Goal: Complete application form: Complete application form

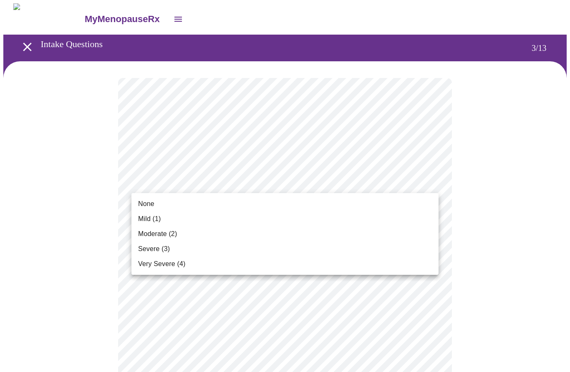
click at [149, 221] on span "Mild (1)" at bounding box center [149, 219] width 23 height 10
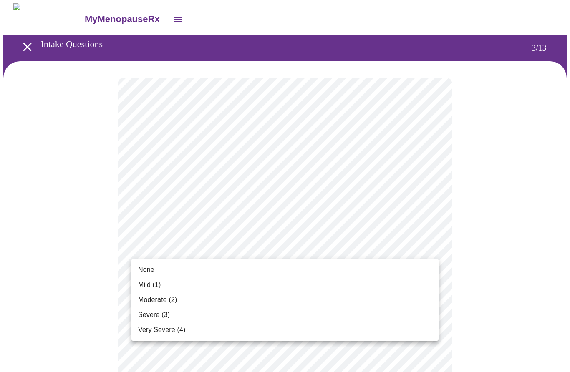
click at [145, 266] on span "None" at bounding box center [146, 270] width 16 height 10
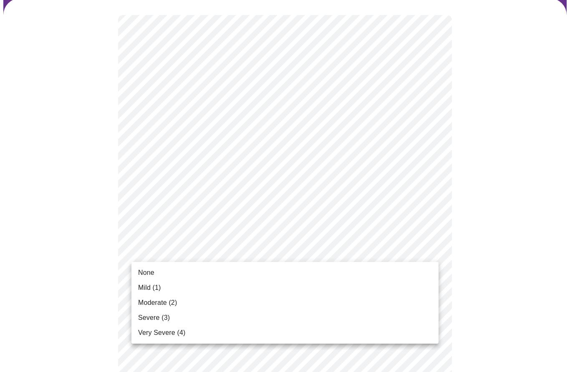
scroll to position [76, 0]
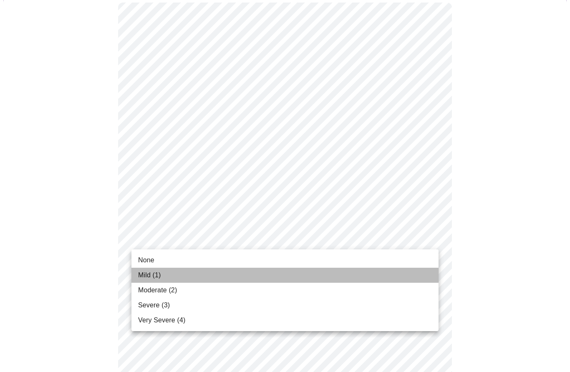
click at [145, 271] on span "Mild (1)" at bounding box center [149, 275] width 23 height 10
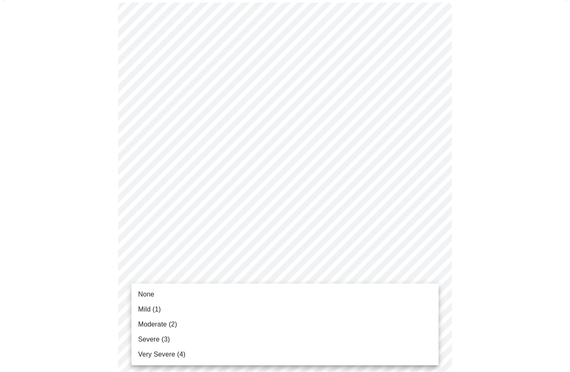
click at [147, 290] on span "None" at bounding box center [146, 295] width 16 height 10
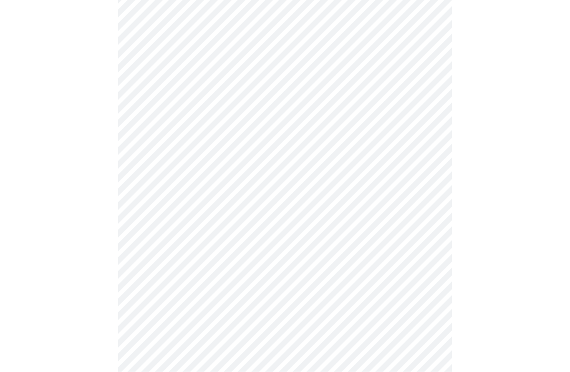
scroll to position [138, 0]
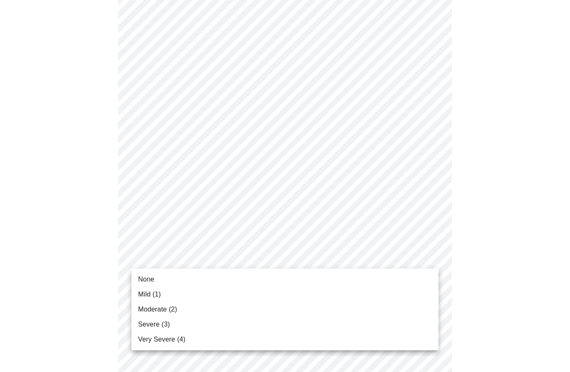
scroll to position [189, 0]
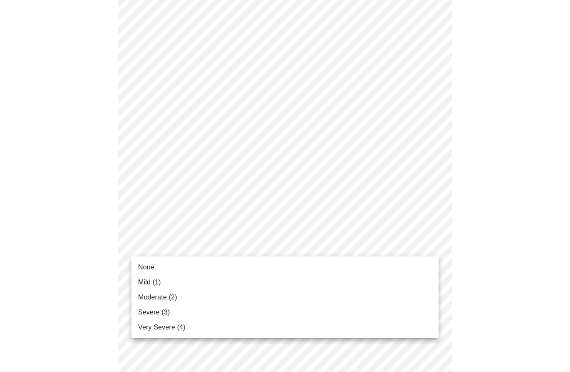
click at [432, 191] on div at bounding box center [285, 186] width 570 height 372
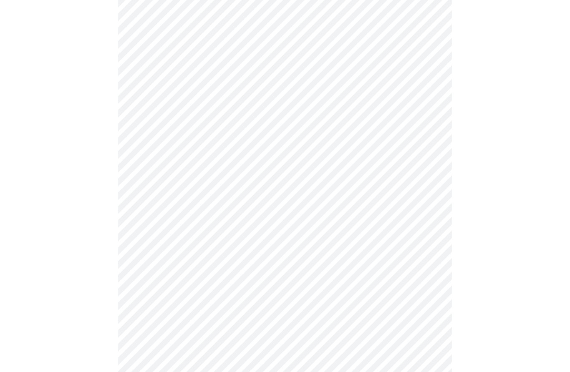
click at [431, 190] on body "MyMenopauseRx Intake Questions 3 / 13" at bounding box center [284, 345] width 563 height 1060
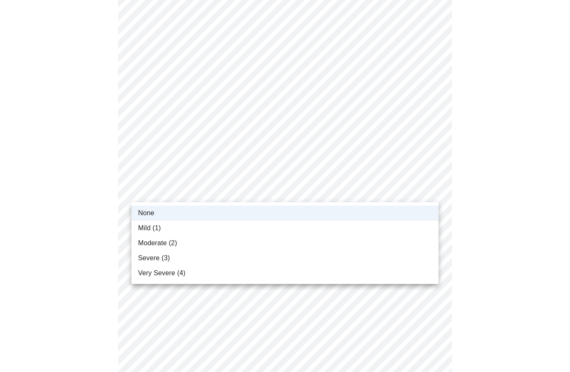
click at [146, 224] on span "Mild (1)" at bounding box center [149, 228] width 23 height 10
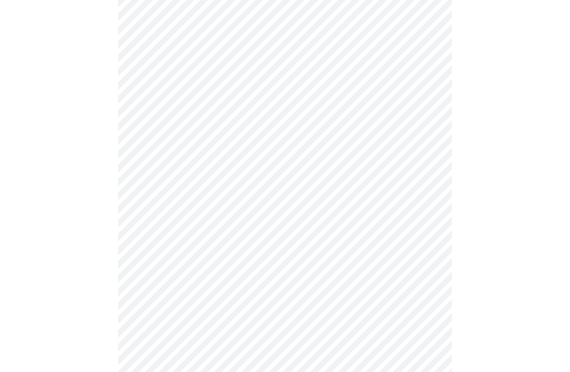
click at [434, 244] on body "MyMenopauseRx Intake Questions 3 / 13" at bounding box center [284, 345] width 563 height 1060
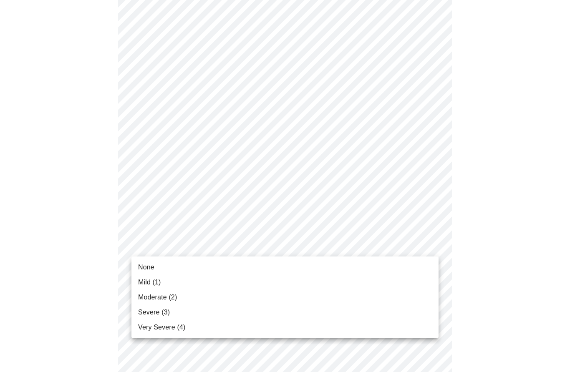
click at [147, 262] on li "None" at bounding box center [284, 267] width 307 height 15
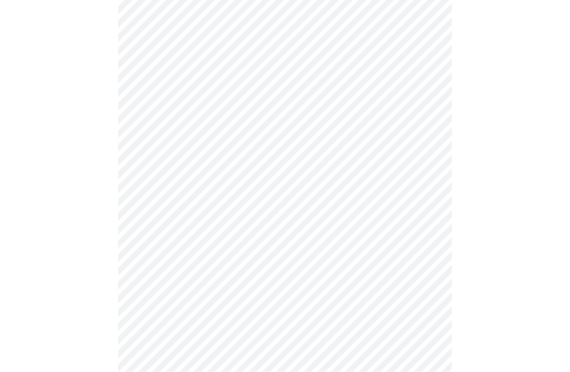
scroll to position [224, 0]
click at [429, 264] on body "MyMenopauseRx Intake Questions 3 / 13" at bounding box center [284, 304] width 563 height 1049
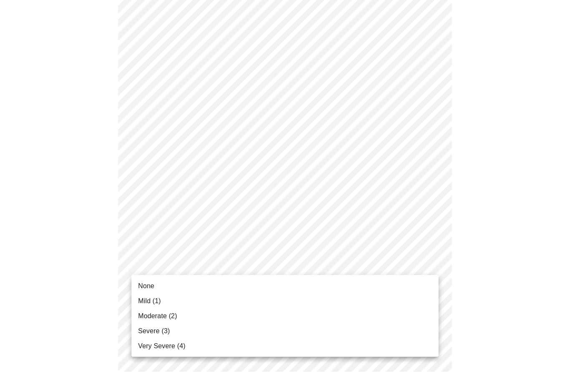
scroll to position [224, 0]
click at [145, 280] on li "None" at bounding box center [284, 286] width 307 height 15
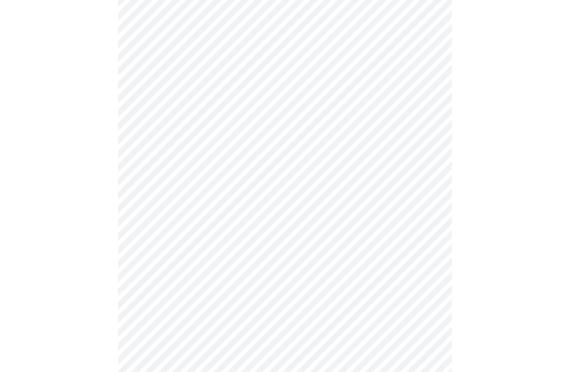
scroll to position [248, 0]
click at [433, 129] on body "MyMenopauseRx Intake Questions 3 / 13" at bounding box center [284, 275] width 563 height 1038
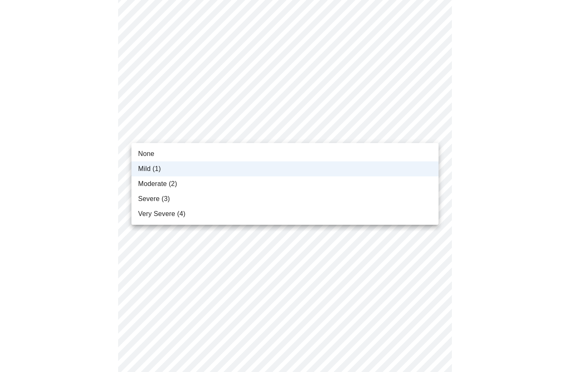
click at [144, 152] on span "None" at bounding box center [146, 154] width 16 height 10
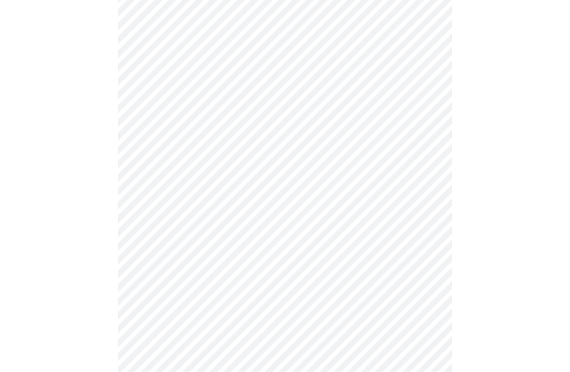
scroll to position [262, 0]
click at [435, 291] on body "MyMenopauseRx Intake Questions 3 / 13" at bounding box center [284, 260] width 563 height 1038
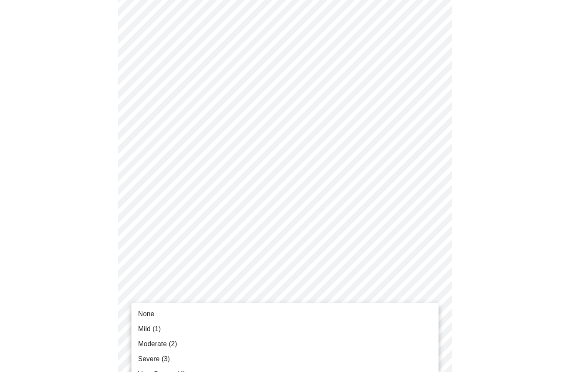
click at [144, 308] on li "None" at bounding box center [284, 314] width 307 height 15
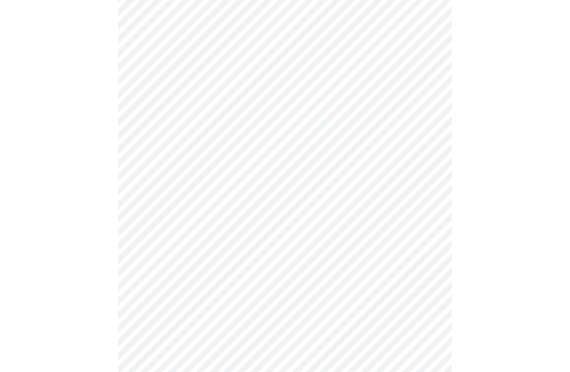
click at [433, 295] on body "MyMenopauseRx Intake Questions 3 / 13" at bounding box center [284, 254] width 563 height 1026
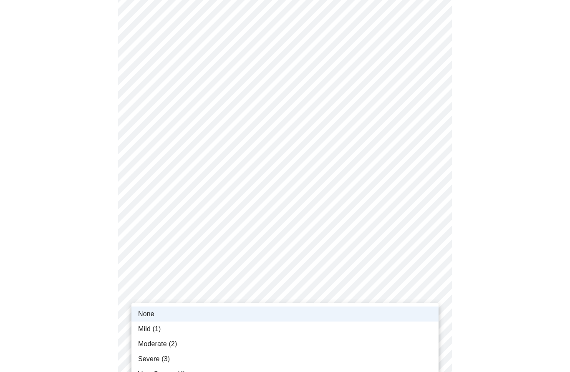
click at [145, 325] on span "Mild (1)" at bounding box center [149, 329] width 23 height 10
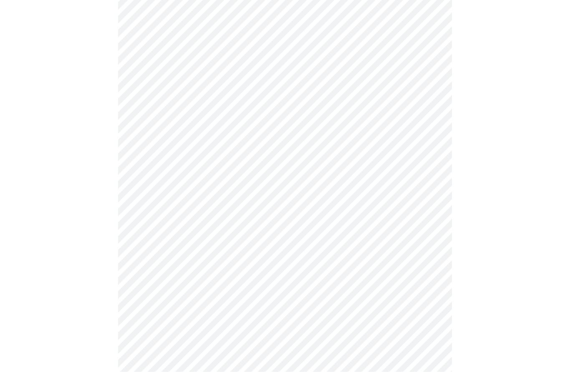
scroll to position [358, 0]
click at [432, 259] on body "MyMenopauseRx Intake Questions 3 / 13" at bounding box center [284, 159] width 563 height 1026
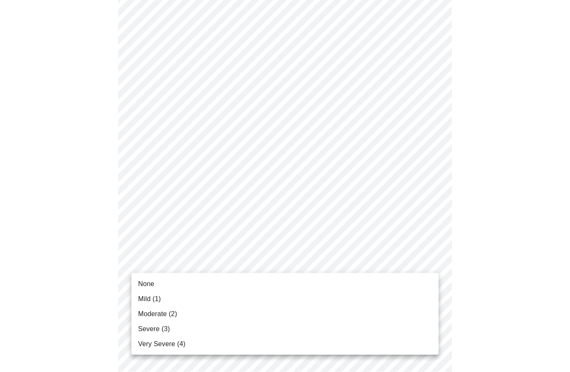
scroll to position [358, 0]
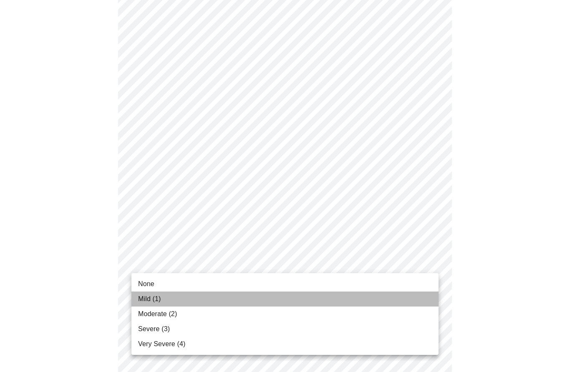
click at [147, 292] on li "Mild (1)" at bounding box center [284, 299] width 307 height 15
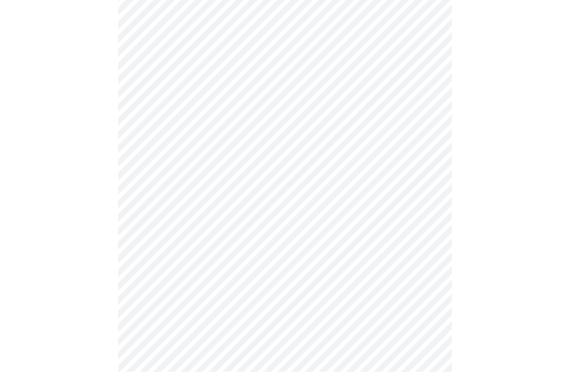
scroll to position [415, 0]
click at [437, 267] on body "MyMenopauseRx Intake Questions 3 / 13" at bounding box center [284, 96] width 563 height 1015
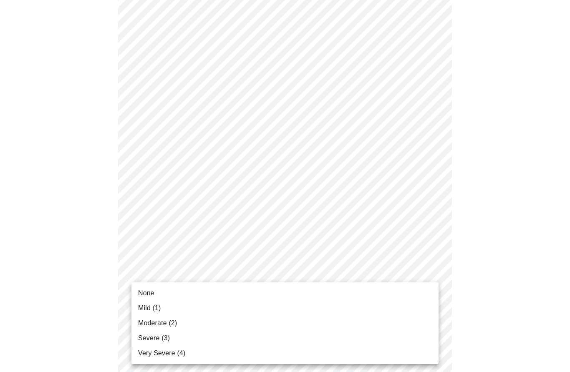
click at [143, 290] on span "None" at bounding box center [146, 293] width 16 height 10
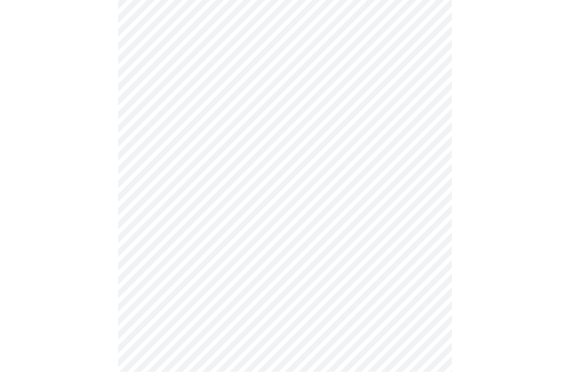
scroll to position [478, 0]
click at [431, 273] on body "MyMenopauseRx Intake Questions 3 / 13" at bounding box center [284, 28] width 563 height 1004
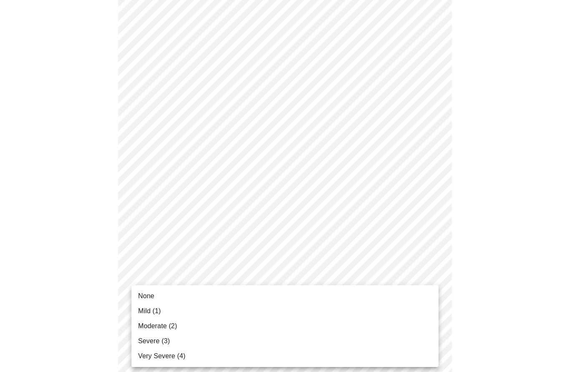
click at [140, 293] on span "None" at bounding box center [146, 296] width 16 height 10
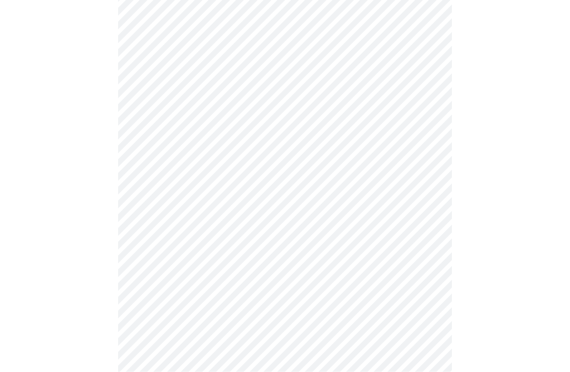
scroll to position [526, 0]
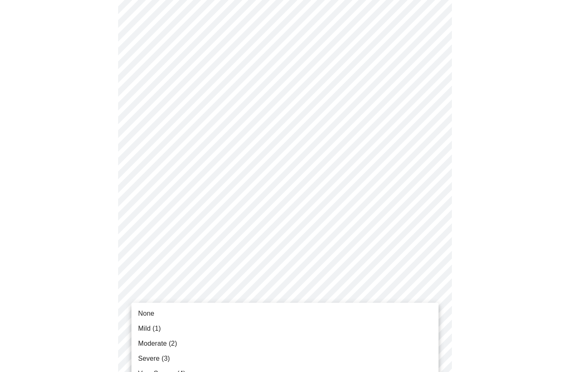
click at [147, 323] on li "Mild (1)" at bounding box center [284, 328] width 307 height 15
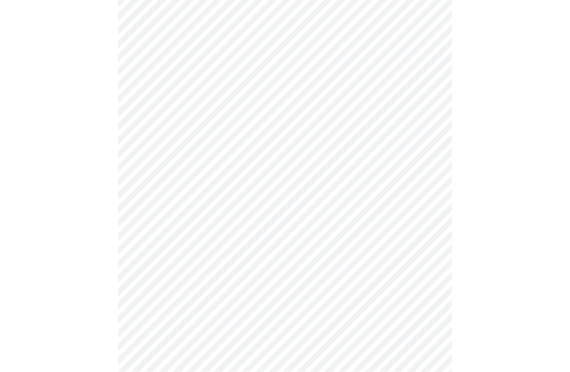
scroll to position [340, 0]
click at [428, 133] on body "MyMenopauseRx Intake Questions 4 / 13" at bounding box center [284, 57] width 563 height 788
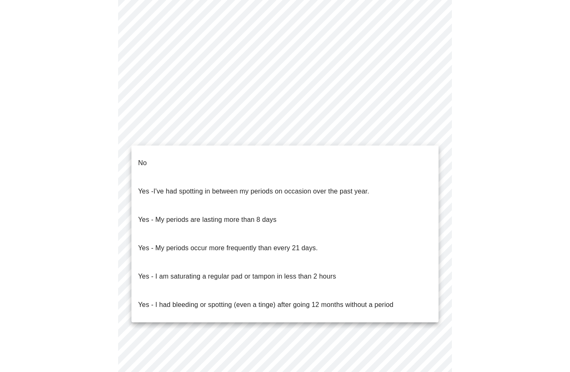
click at [146, 158] on p "No" at bounding box center [142, 163] width 9 height 10
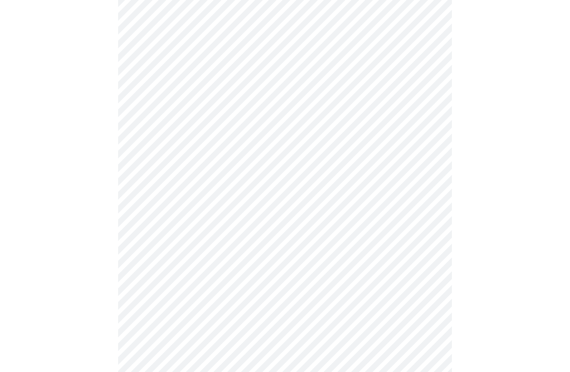
click at [431, 195] on body "MyMenopauseRx Intake Questions 4 / 13" at bounding box center [284, 54] width 563 height 783
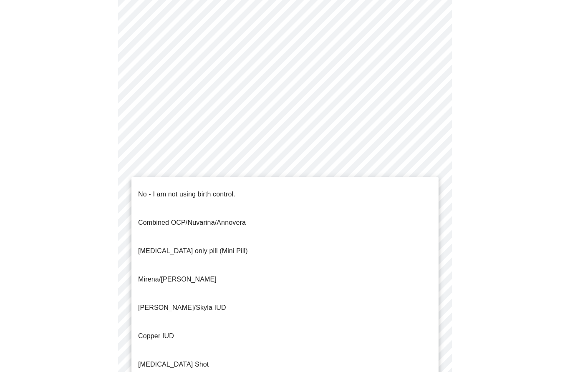
click at [144, 189] on p "No - I am not using birth control." at bounding box center [186, 194] width 97 height 10
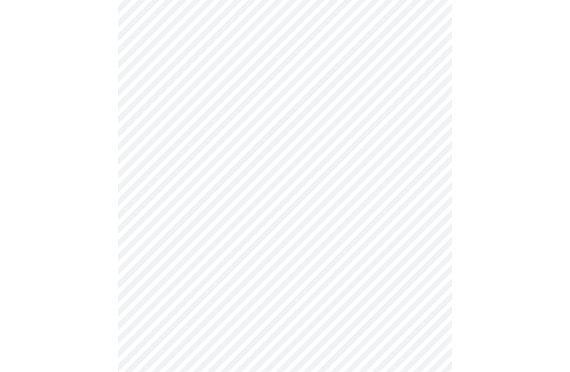
scroll to position [371, 0]
click at [430, 222] on body "MyMenopauseRx Intake Questions 4 / 13" at bounding box center [284, 21] width 563 height 779
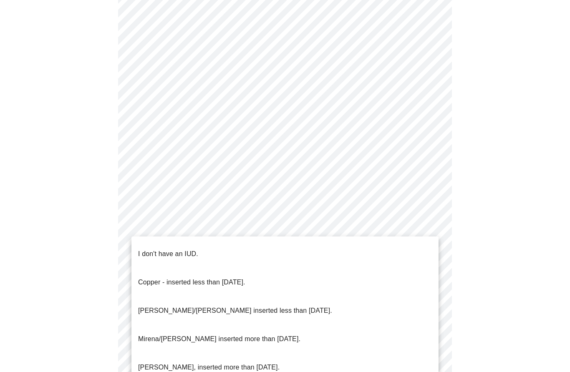
click at [151, 249] on p "I don't have an IUD." at bounding box center [168, 254] width 60 height 10
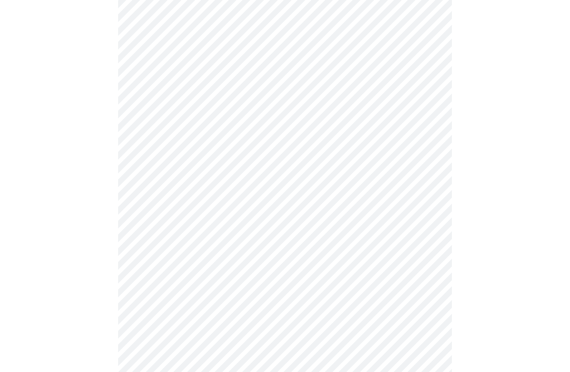
scroll to position [402, 0]
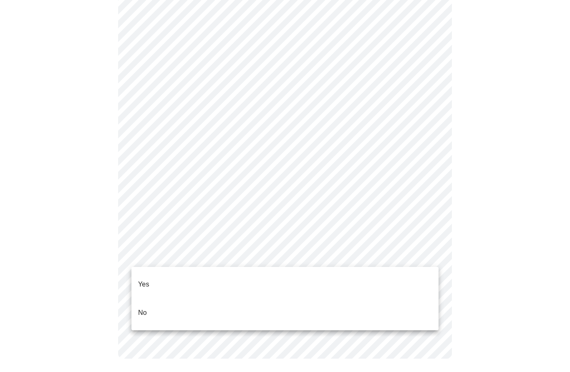
click at [147, 272] on li "Yes" at bounding box center [284, 284] width 307 height 28
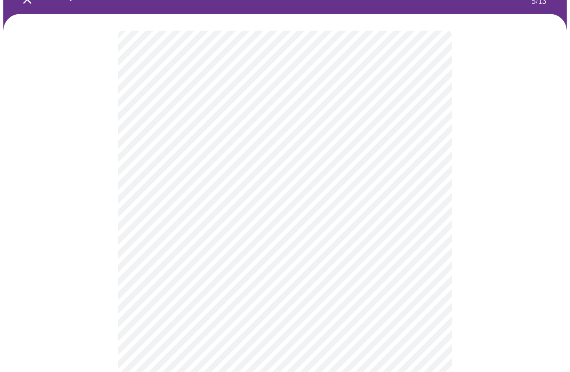
scroll to position [48, 0]
click at [151, 164] on body "MyMenopauseRx Intake Questions 5 / 13" at bounding box center [284, 254] width 563 height 597
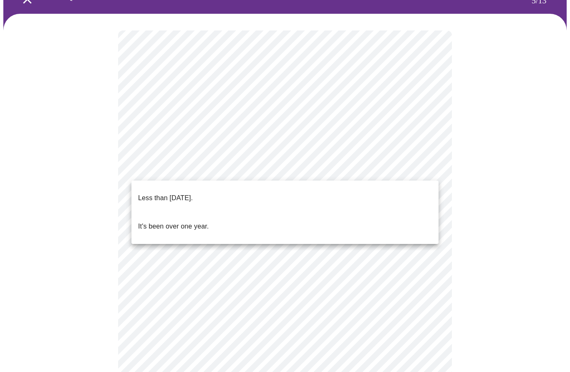
click at [193, 193] on p "Less than [DATE]." at bounding box center [165, 198] width 55 height 10
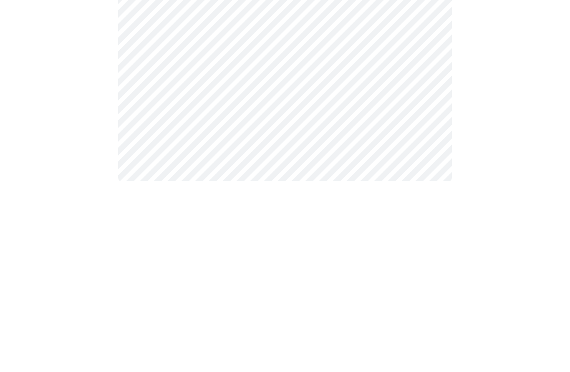
scroll to position [0, 0]
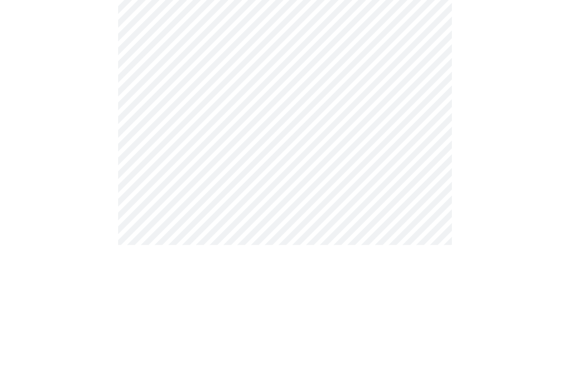
click at [250, 114] on body "MyMenopauseRx Intake Questions 6 / 13" at bounding box center [284, 225] width 563 height 445
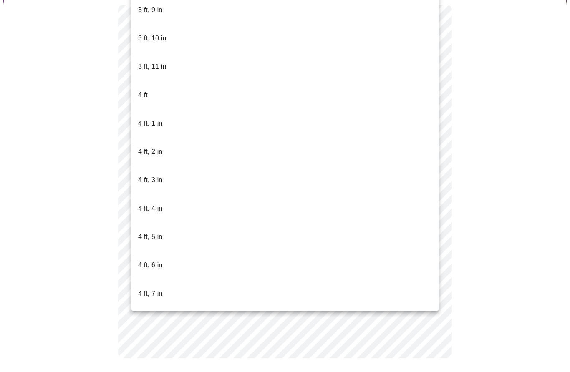
scroll to position [217, 0]
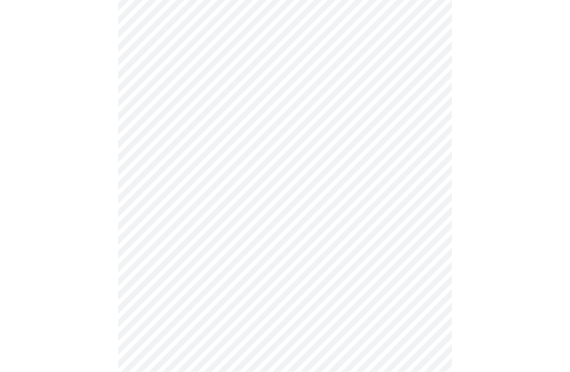
scroll to position [2168, 0]
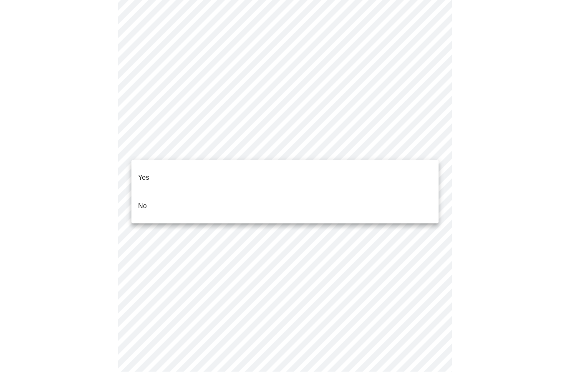
scroll to position [2168, 0]
click at [141, 201] on p "No" at bounding box center [142, 206] width 9 height 10
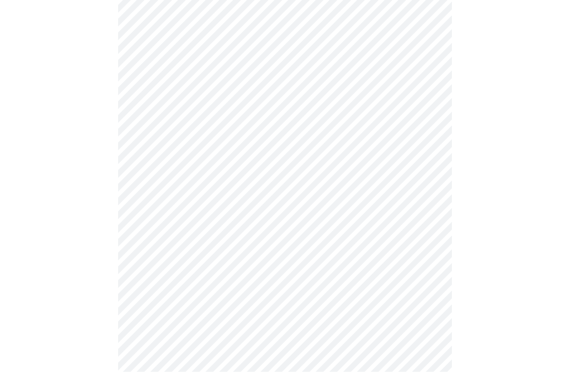
scroll to position [407, 0]
click at [432, 292] on body "MyMenopauseRx Intake Questions 8 / 13" at bounding box center [284, 4] width 563 height 814
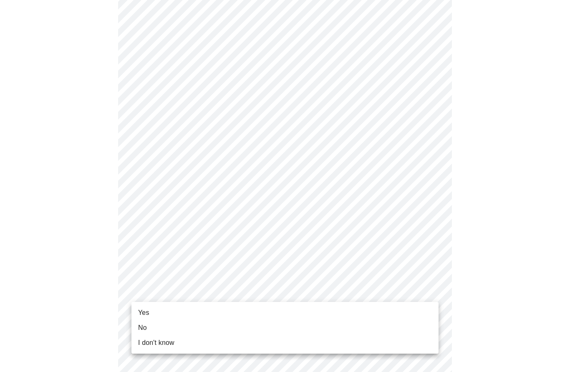
click at [145, 304] on ul "Yes No I don't know" at bounding box center [284, 328] width 307 height 52
click at [139, 307] on li "Yes" at bounding box center [284, 312] width 307 height 15
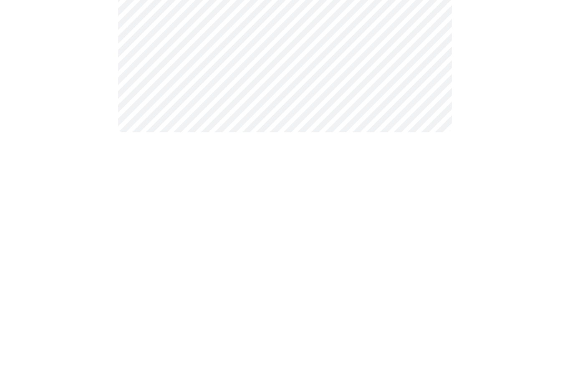
scroll to position [0, 0]
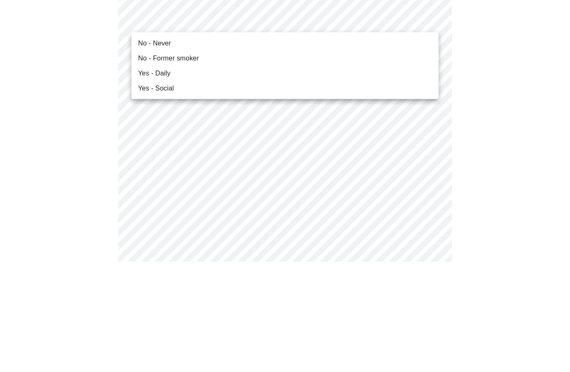
scroll to position [111, 0]
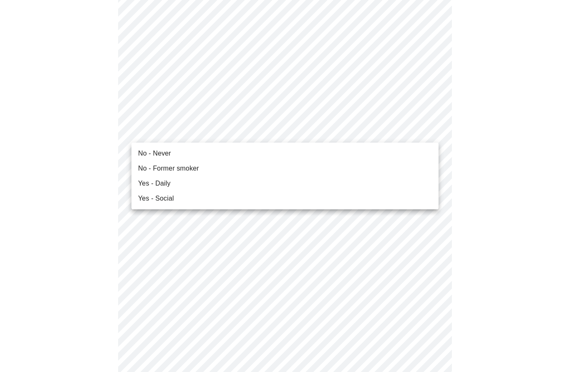
click at [146, 151] on span "No - Never" at bounding box center [154, 154] width 33 height 10
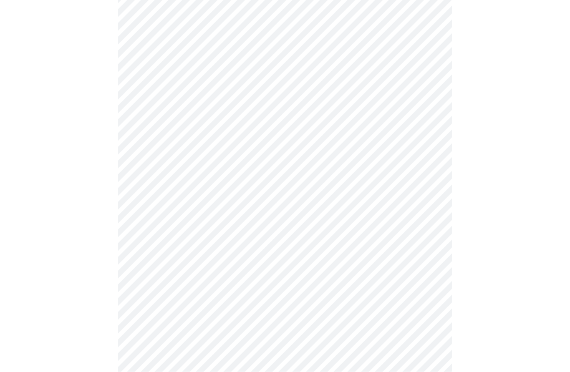
scroll to position [621, 0]
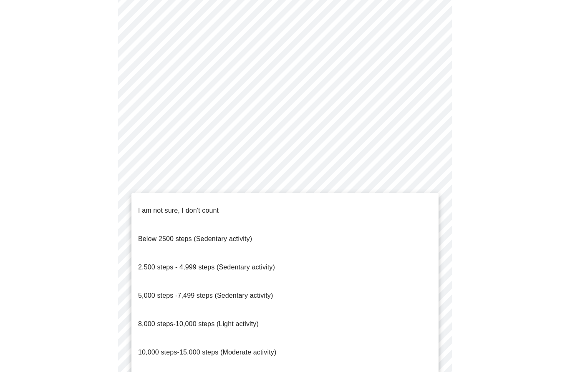
scroll to position [658, 0]
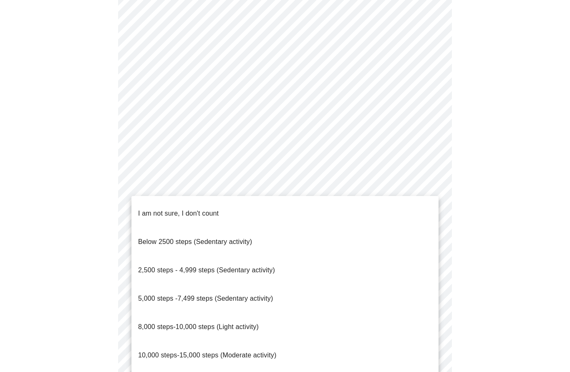
click at [184, 323] on span "8,000 steps-10,000 steps (Light activity)" at bounding box center [198, 326] width 121 height 7
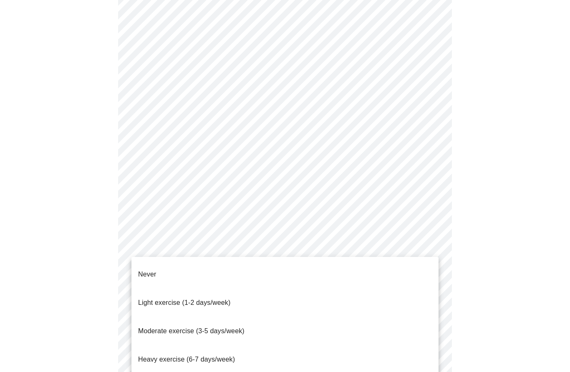
click at [216, 328] on span "Moderate exercise (3-5 days/week)" at bounding box center [191, 331] width 106 height 7
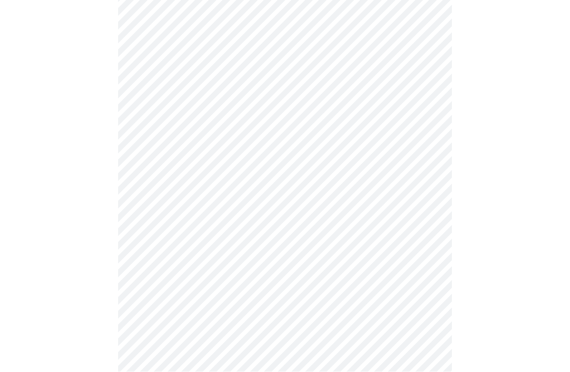
scroll to position [674, 0]
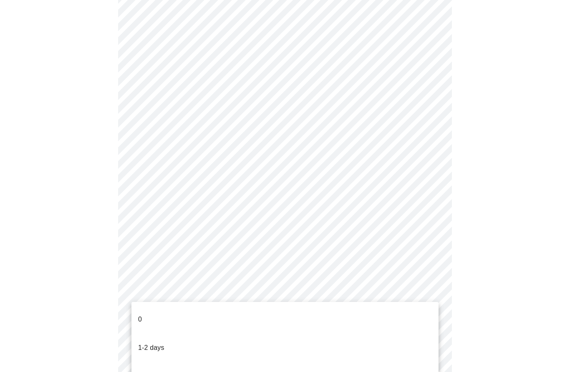
click at [157, 343] on p "1-2 days" at bounding box center [151, 348] width 26 height 10
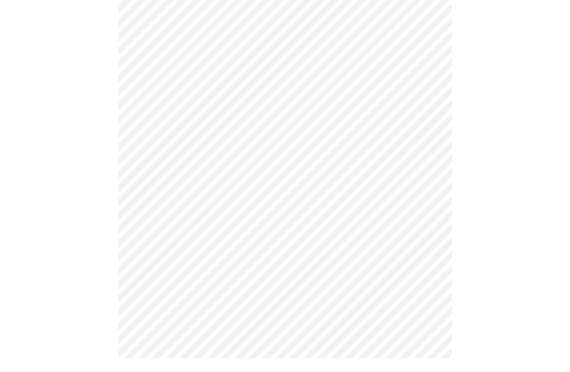
scroll to position [0, 0]
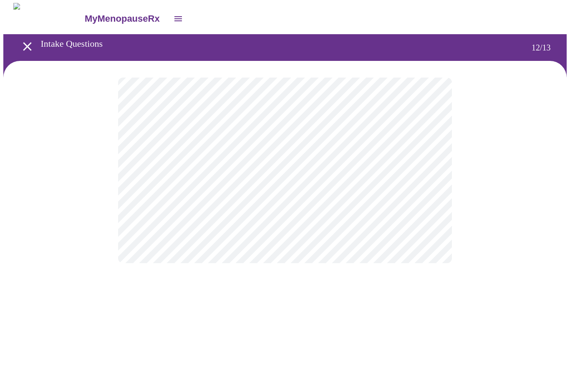
click at [431, 174] on body "MyMenopauseRx Intake Questions 12 / 13" at bounding box center [284, 141] width 563 height 277
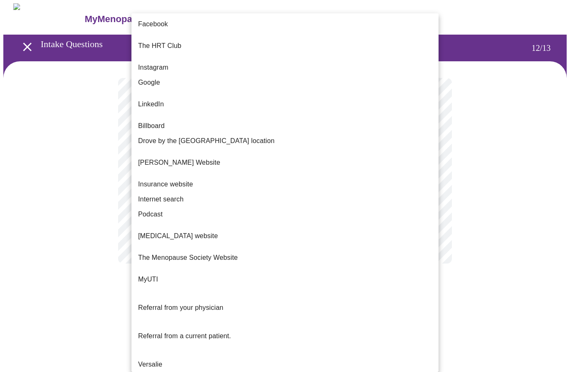
click at [143, 158] on p "[PERSON_NAME] Website" at bounding box center [179, 163] width 82 height 10
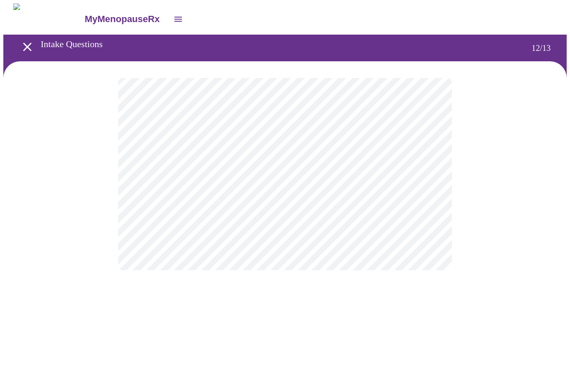
click at [428, 174] on body "MyMenopauseRx Intake Questions 12 / 13" at bounding box center [284, 145] width 563 height 284
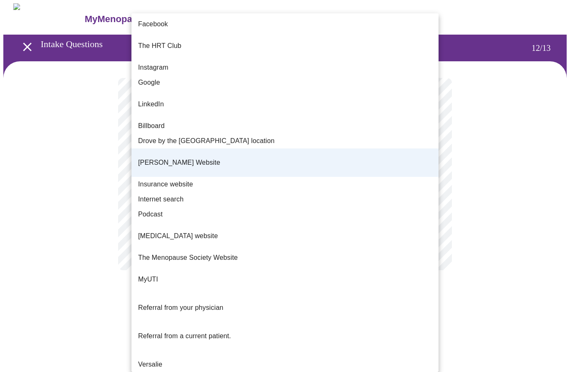
click at [216, 253] on span "The Menopause Society Website" at bounding box center [188, 258] width 100 height 10
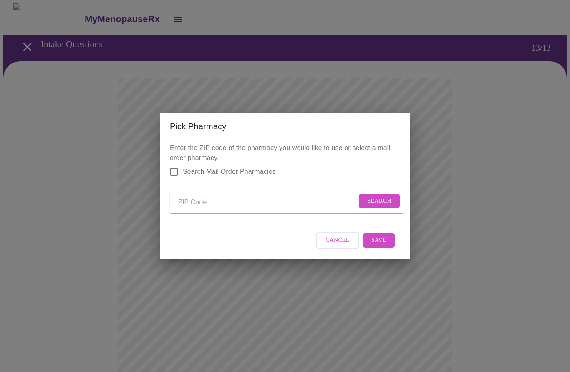
click at [73, 132] on div "Pick Pharmacy Enter the ZIP code of the pharmacy you would like to use or selec…" at bounding box center [285, 186] width 570 height 372
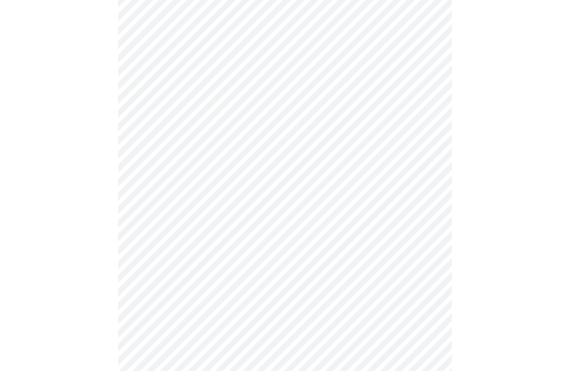
scroll to position [228, 0]
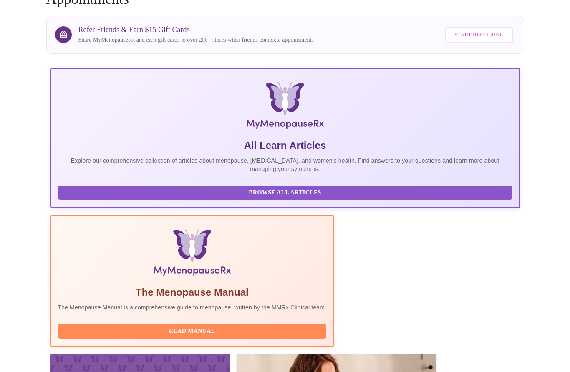
scroll to position [104, 0]
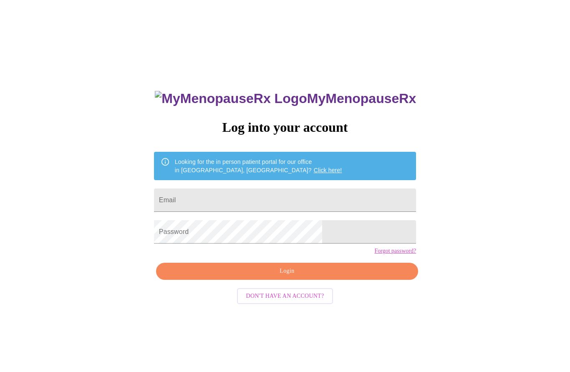
scroll to position [44, 0]
